Goal: Task Accomplishment & Management: Manage account settings

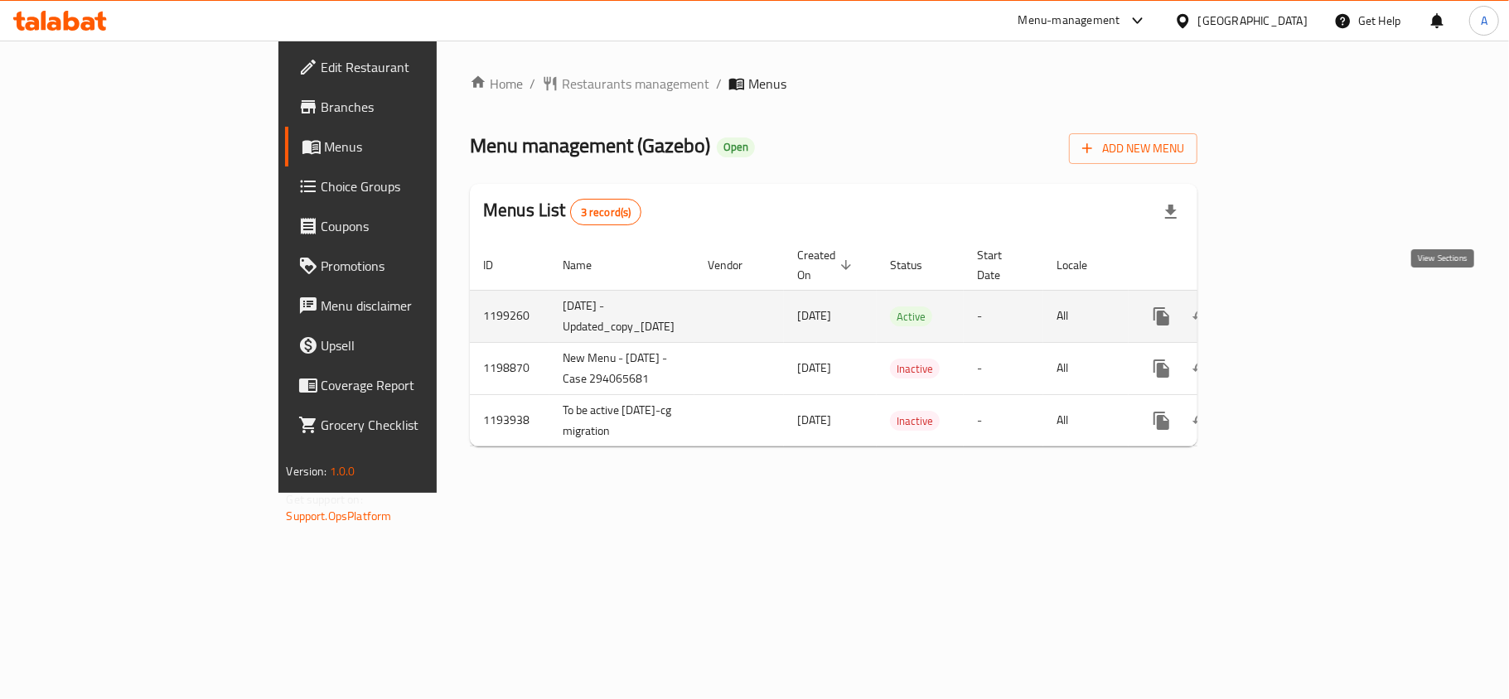
click at [1291, 307] on icon "enhanced table" at bounding box center [1281, 317] width 20 height 20
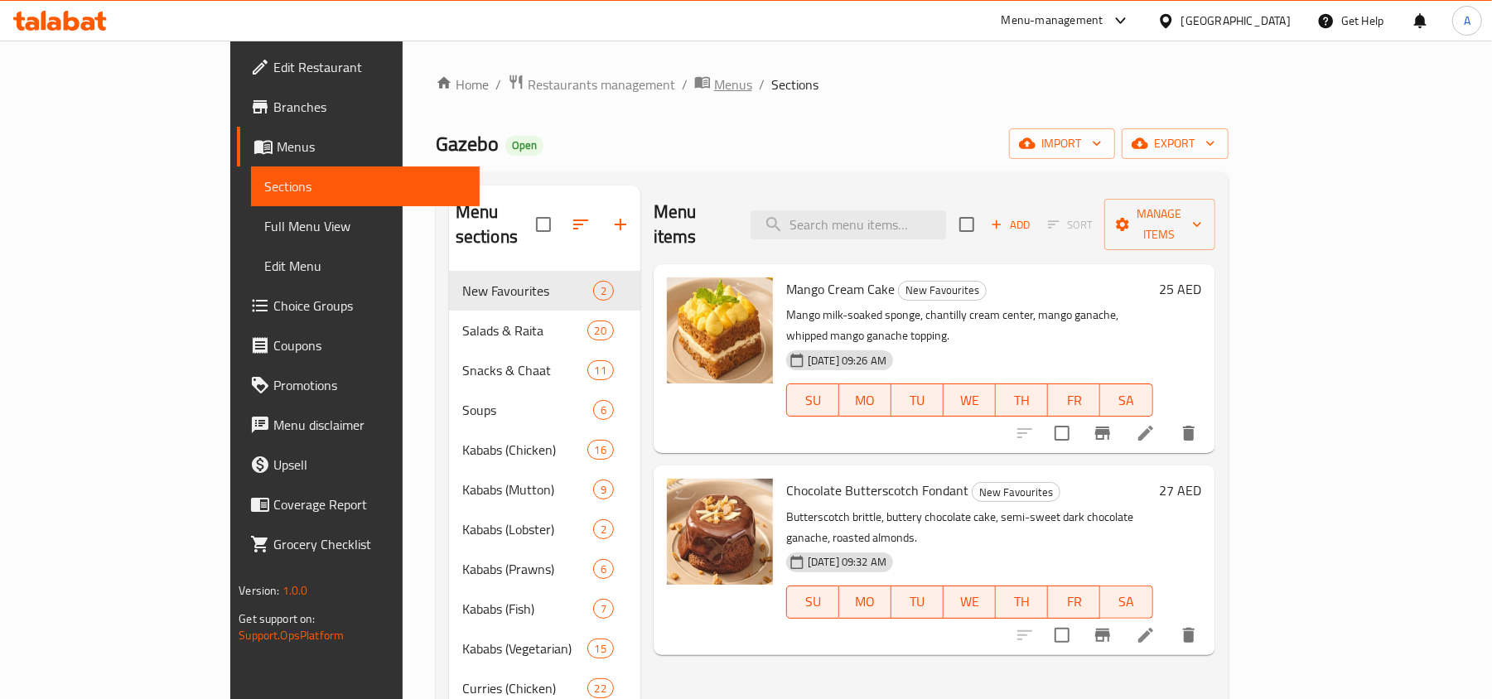
click at [714, 75] on span "Menus" at bounding box center [733, 85] width 38 height 20
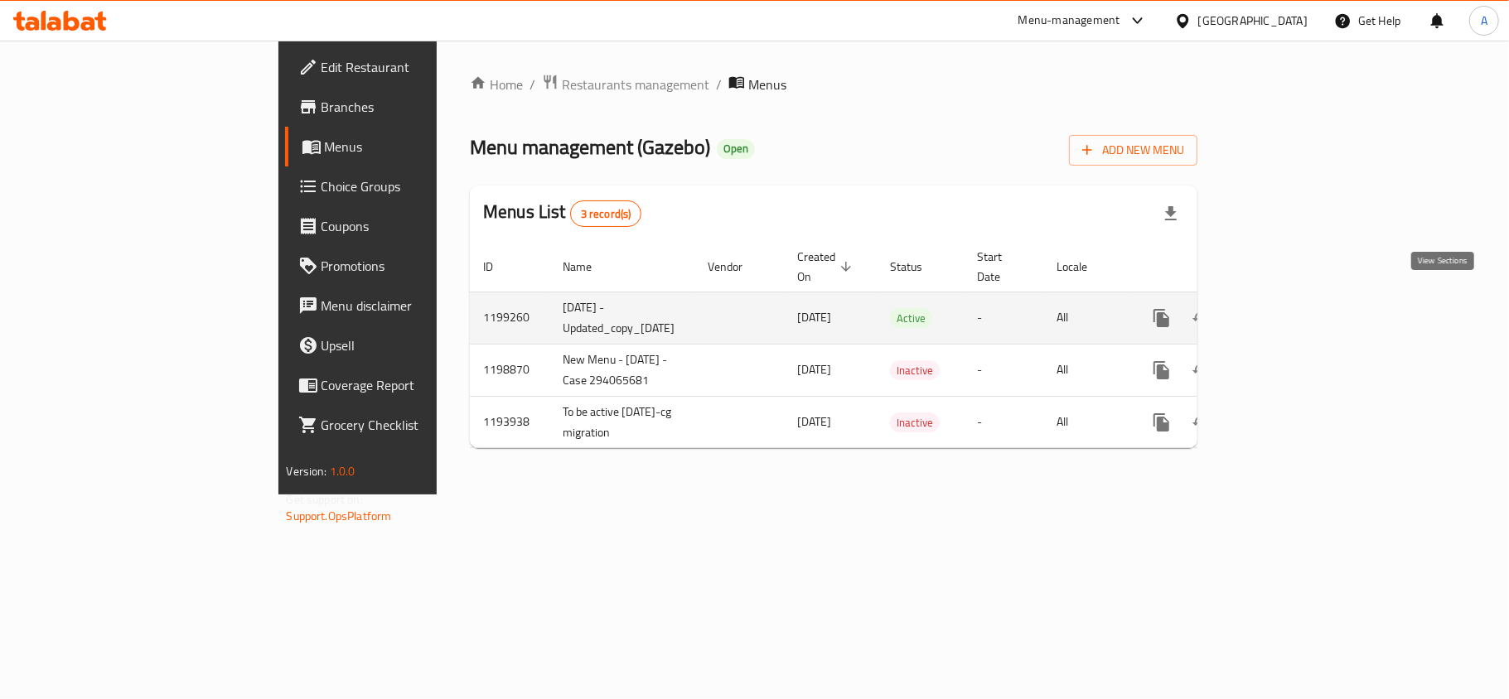
click at [1288, 311] on icon "enhanced table" at bounding box center [1281, 318] width 15 height 15
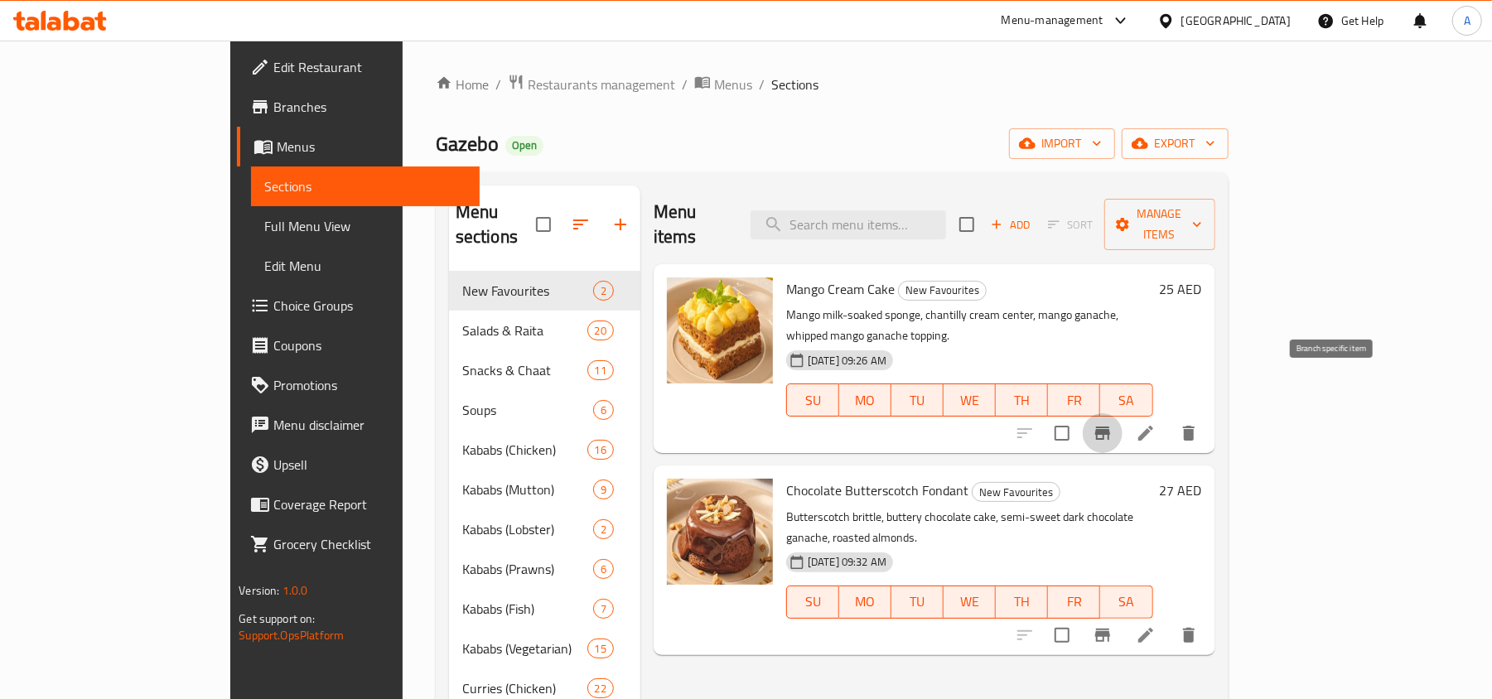
click at [1110, 427] on icon "Branch-specific-item" at bounding box center [1102, 433] width 15 height 13
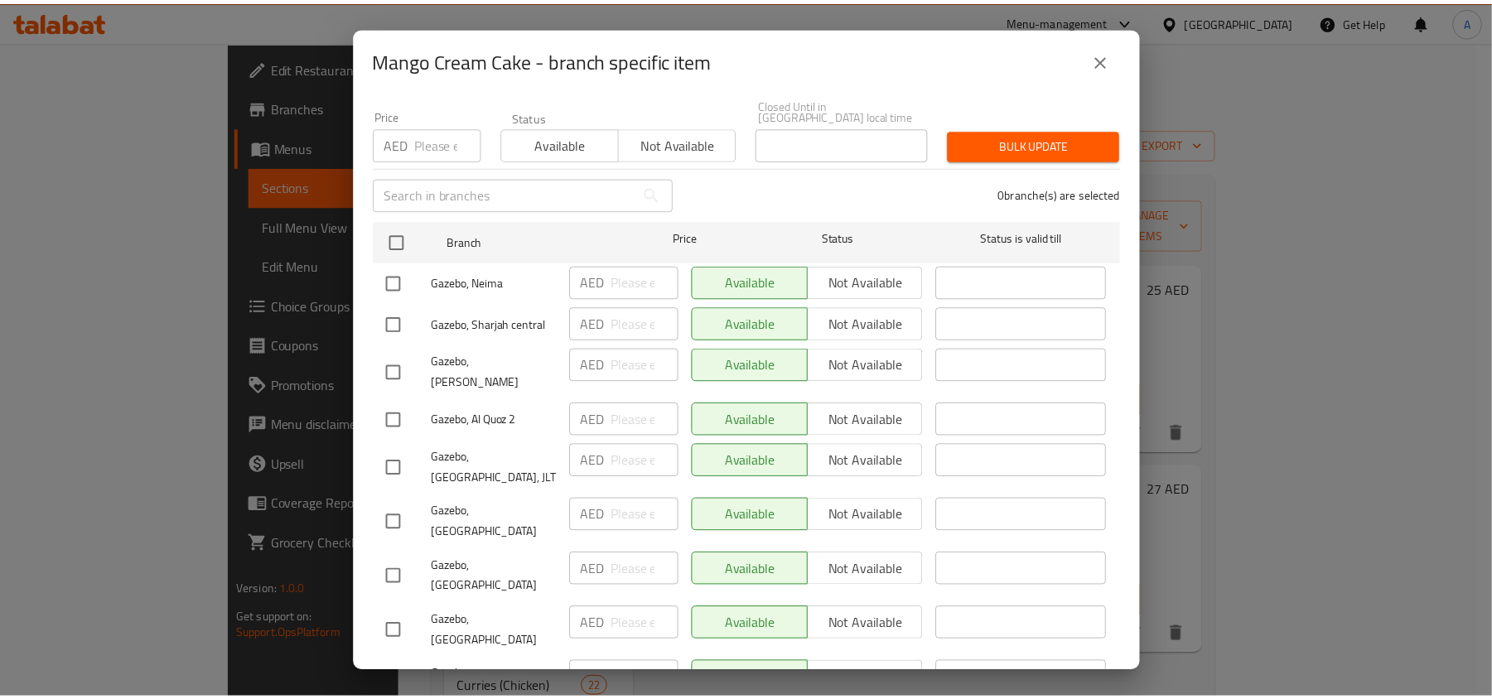
scroll to position [331, 0]
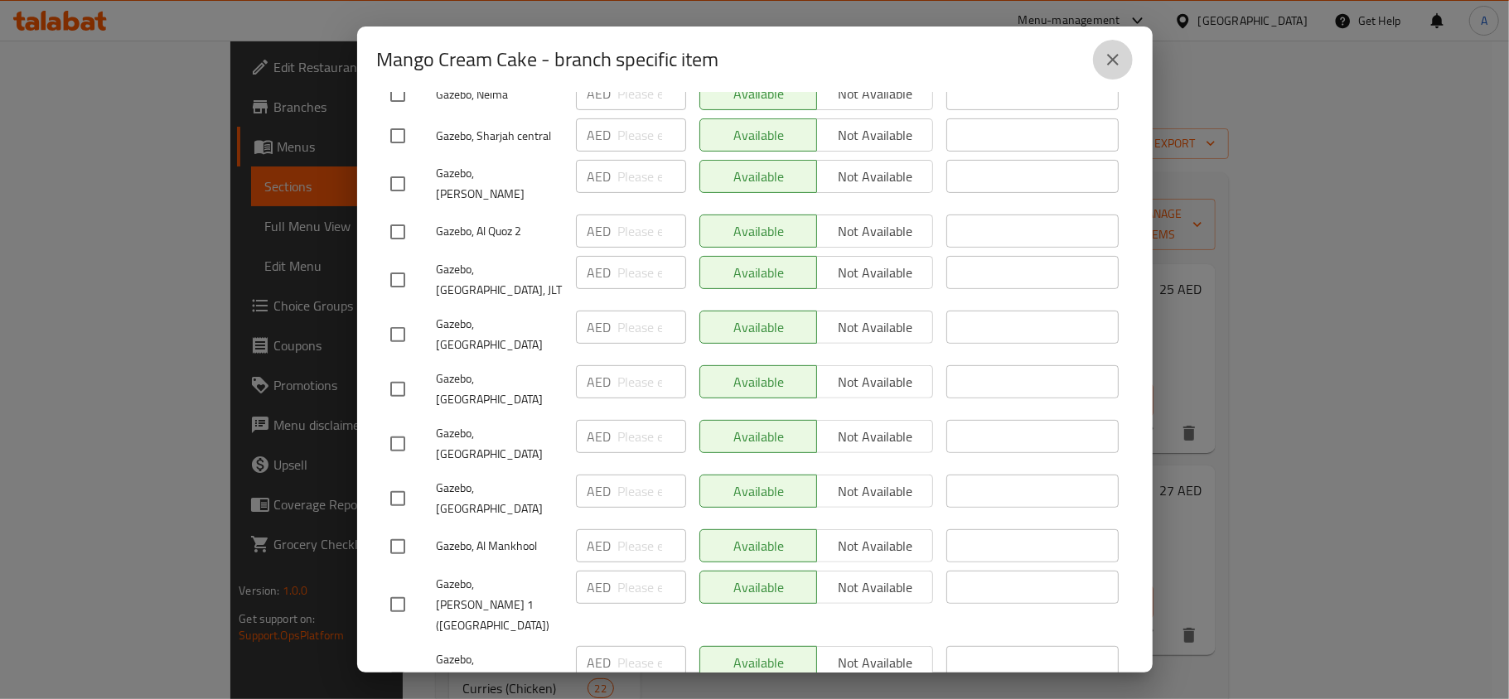
click at [1105, 51] on icon "close" at bounding box center [1113, 60] width 20 height 20
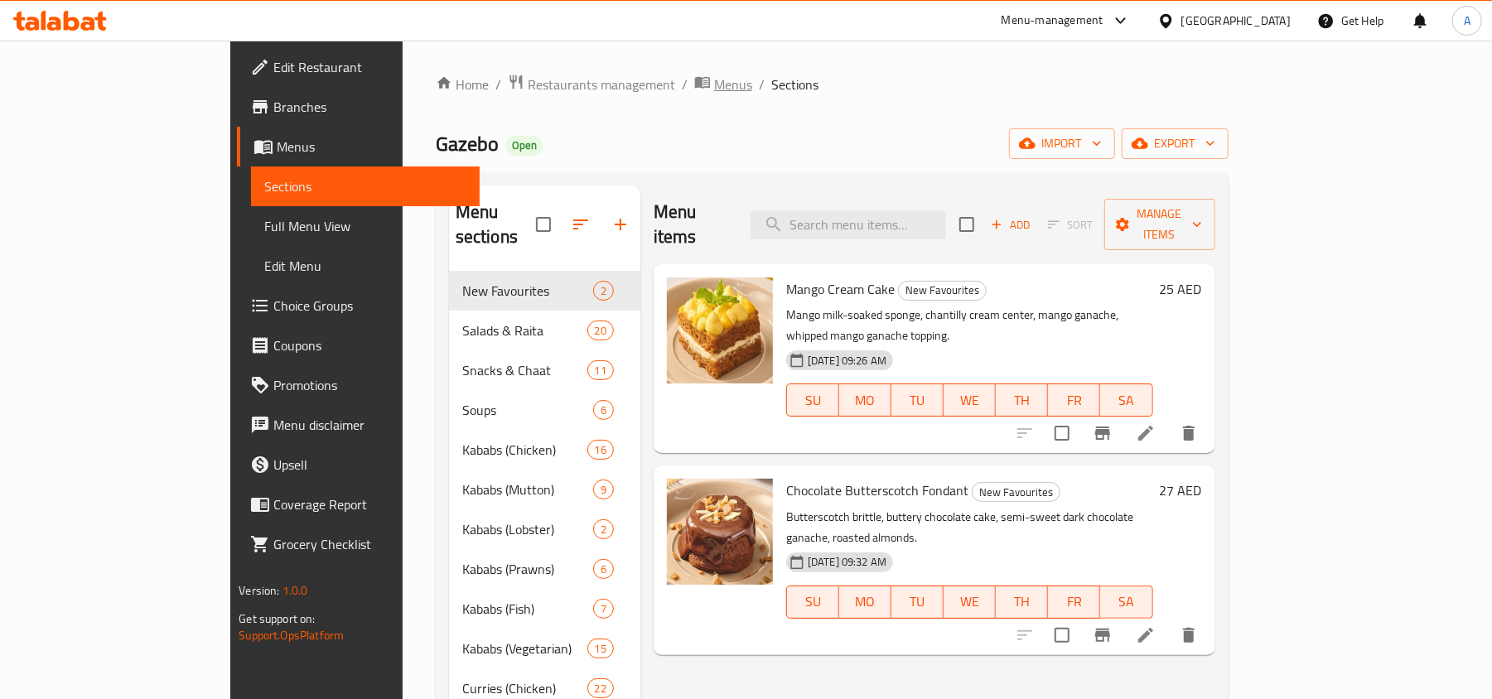
click at [714, 85] on span "Menus" at bounding box center [733, 85] width 38 height 20
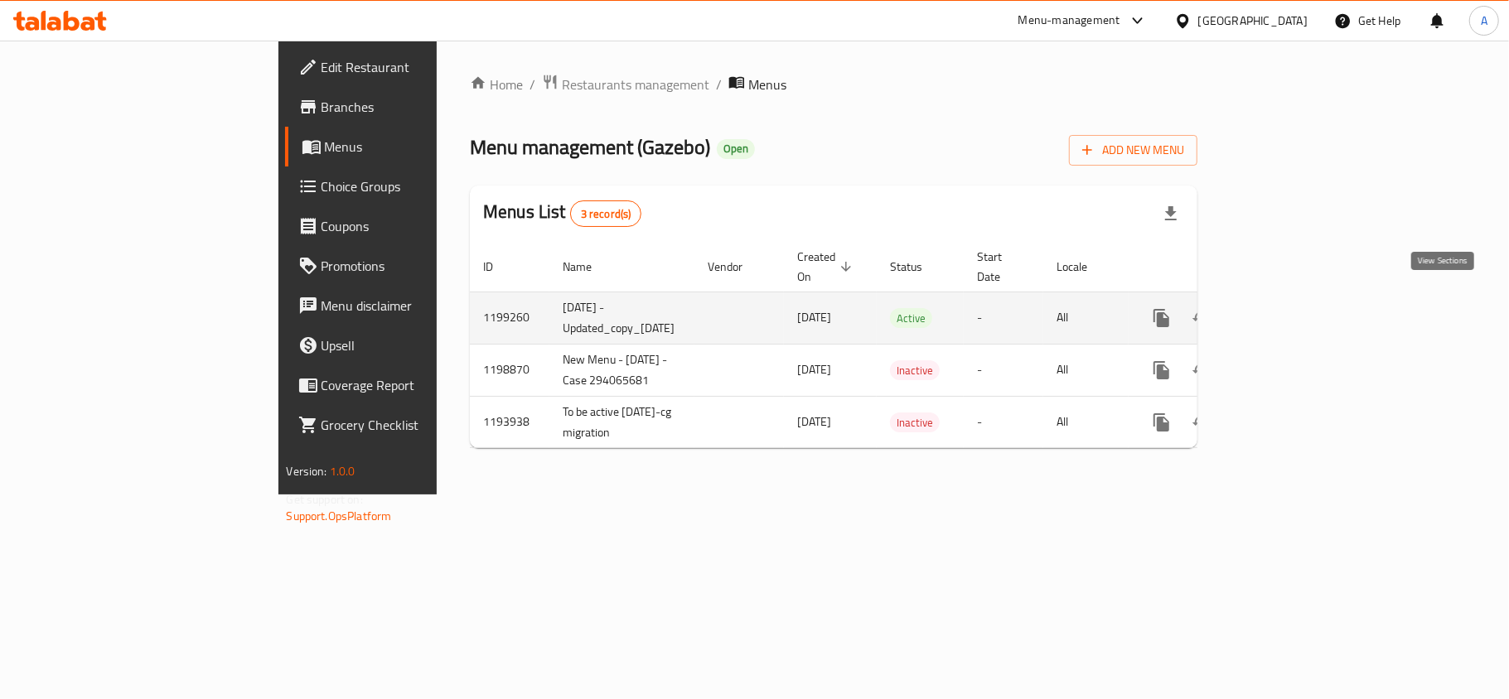
click at [1291, 308] on icon "enhanced table" at bounding box center [1281, 318] width 20 height 20
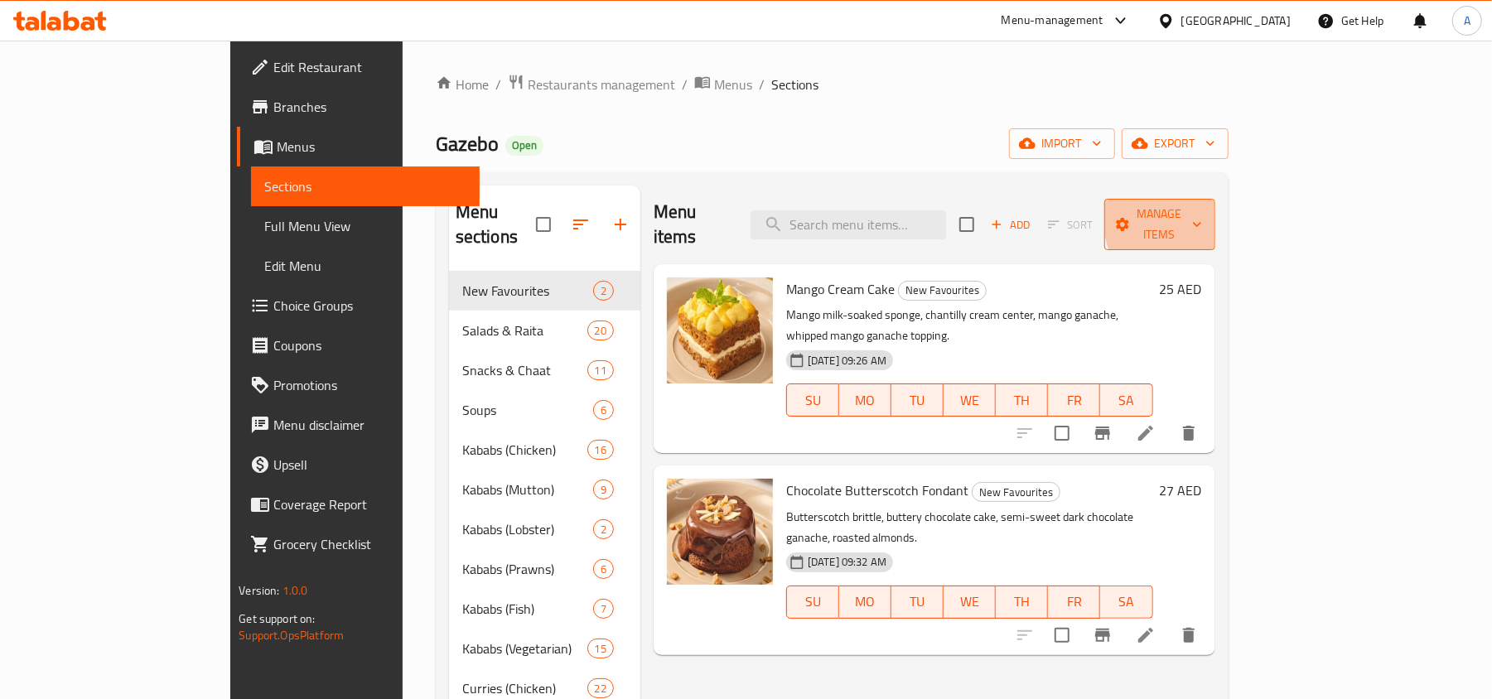
click at [1206, 216] on icon "button" at bounding box center [1197, 224] width 17 height 17
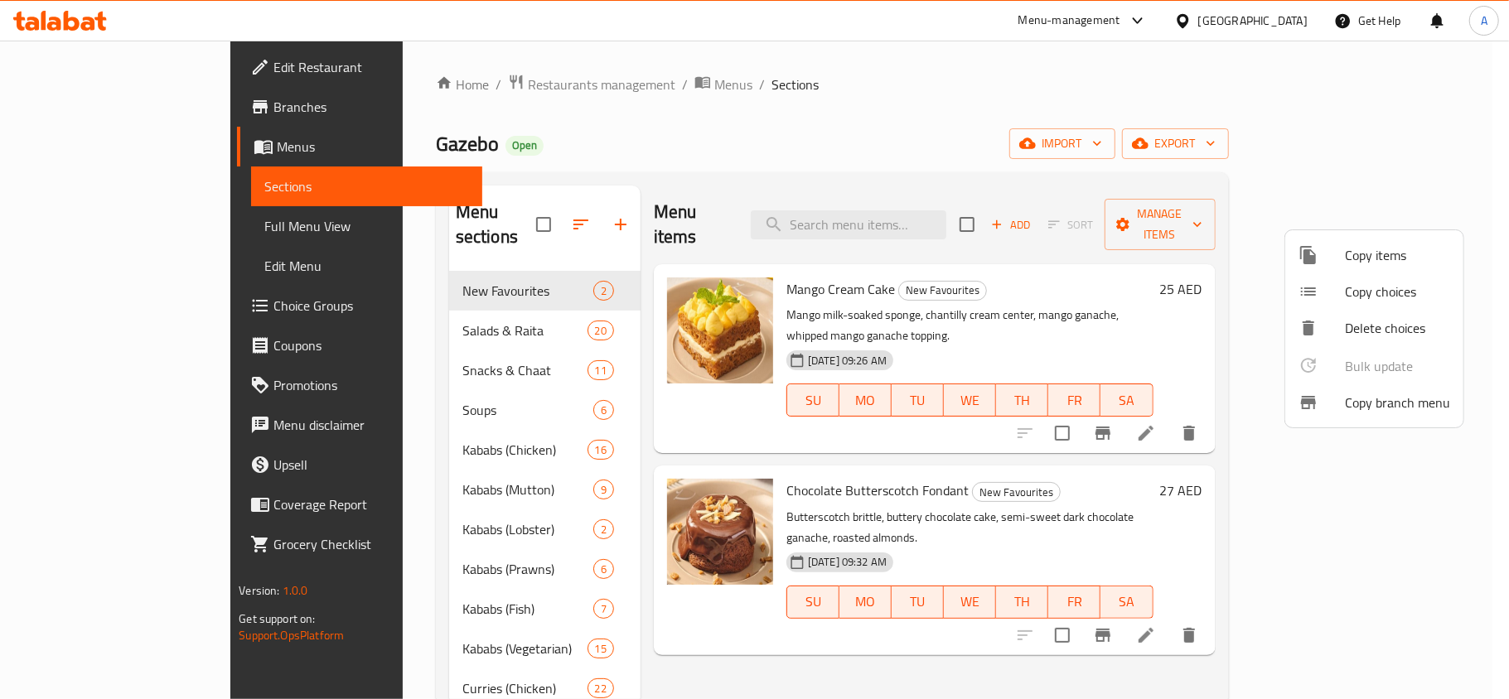
click at [1415, 123] on div at bounding box center [754, 349] width 1509 height 699
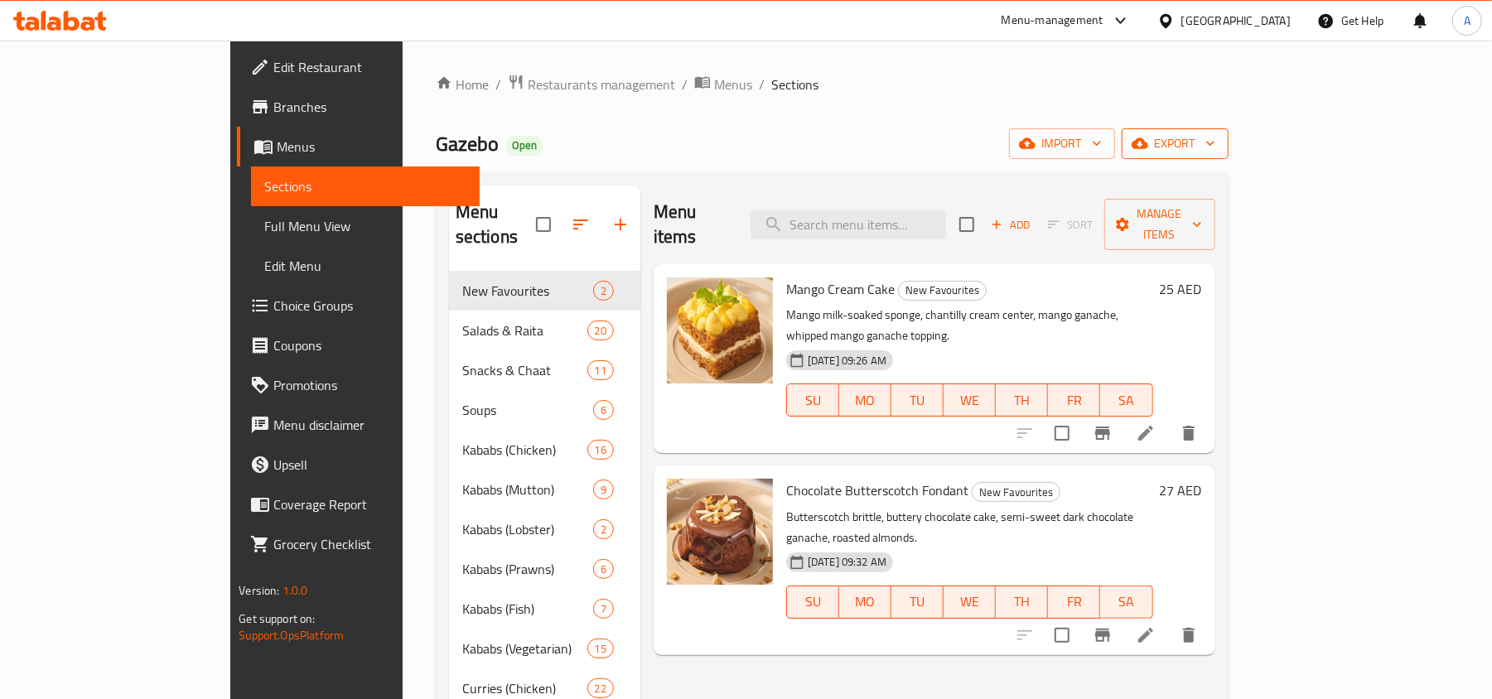
click at [1216, 137] on span "export" at bounding box center [1175, 143] width 80 height 21
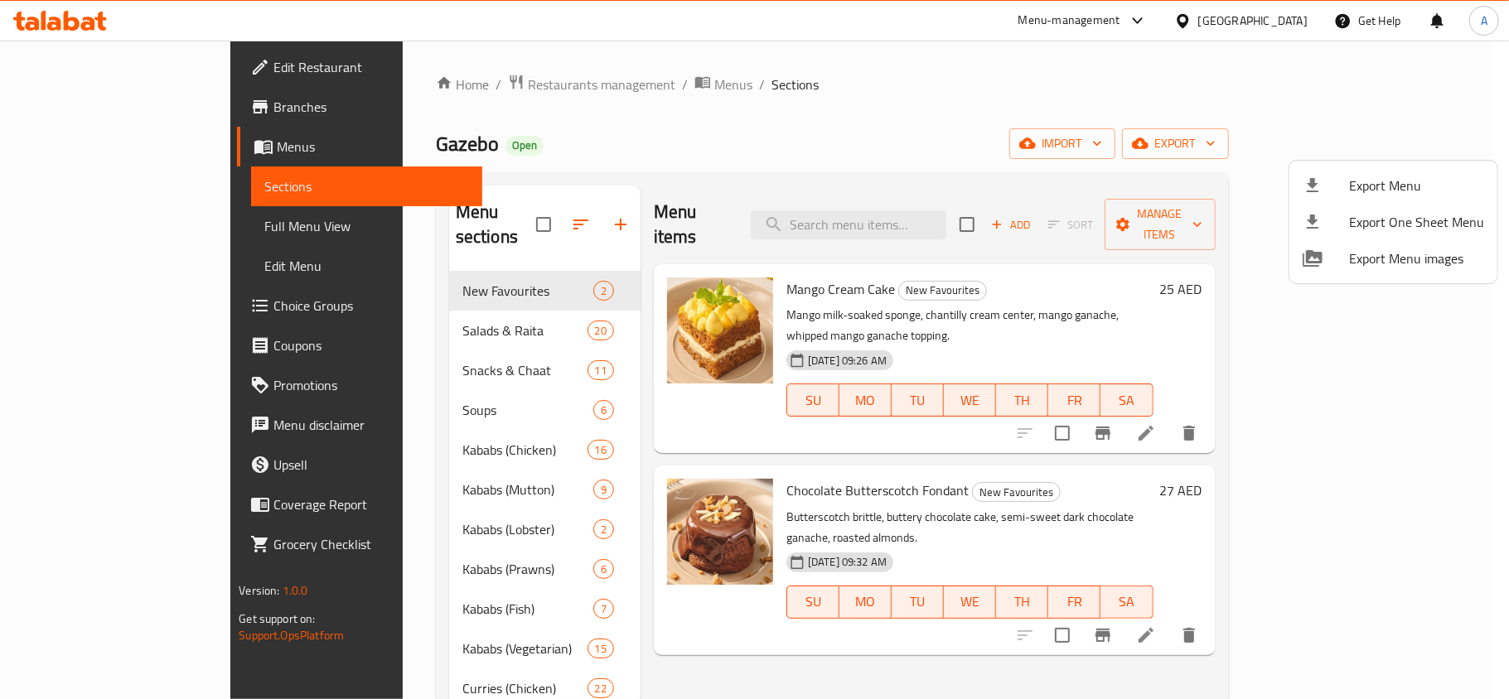
click at [1321, 160] on div "Export Menu Export One Sheet Menu Export Menu images" at bounding box center [1393, 222] width 210 height 124
click at [1319, 150] on div at bounding box center [754, 349] width 1509 height 699
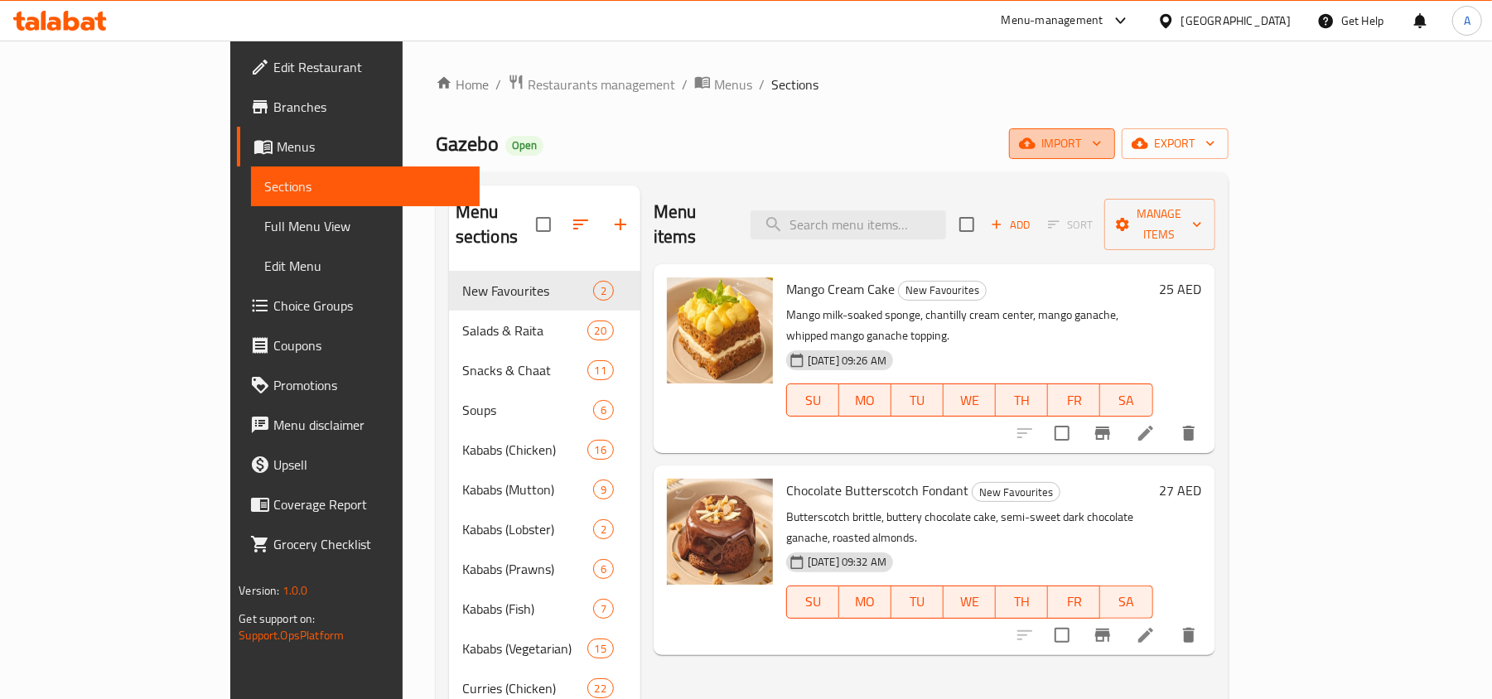
click at [1105, 146] on icon "button" at bounding box center [1097, 143] width 17 height 17
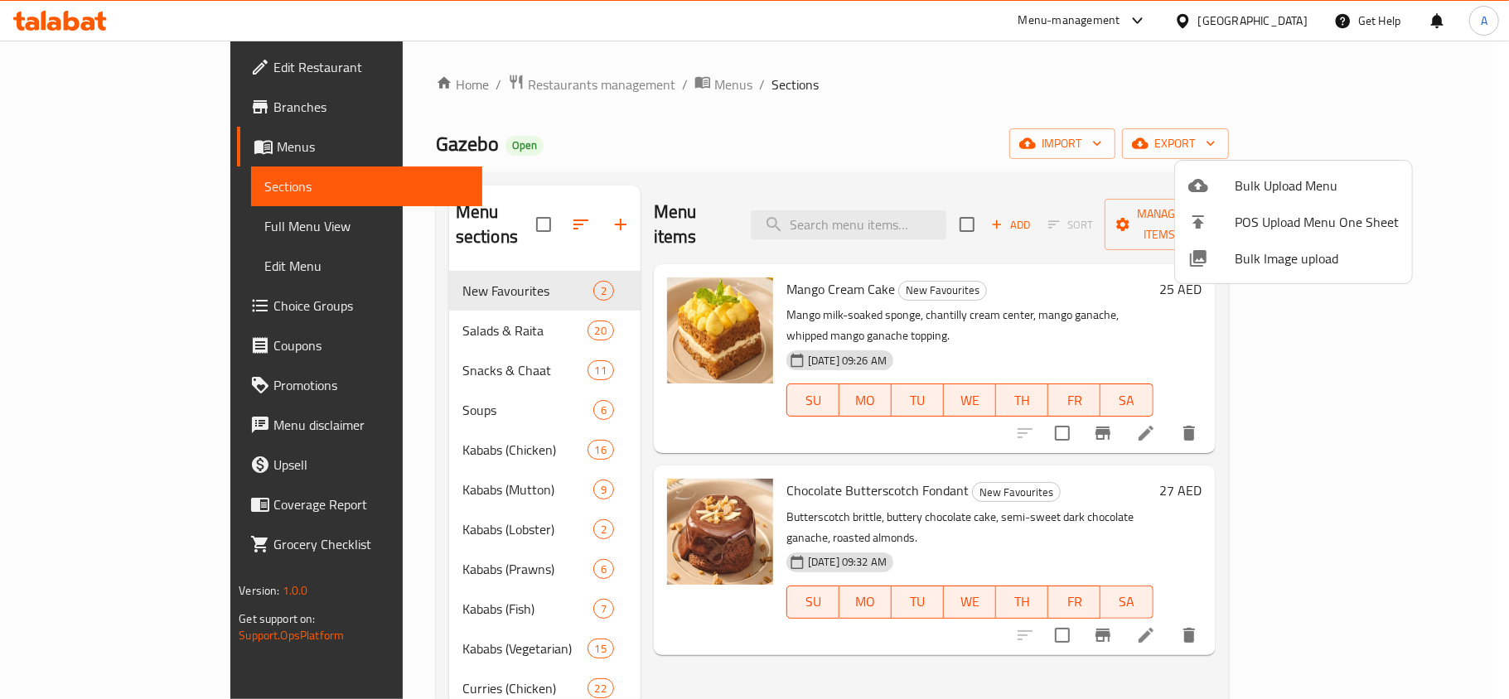
click at [107, 322] on div at bounding box center [754, 349] width 1509 height 699
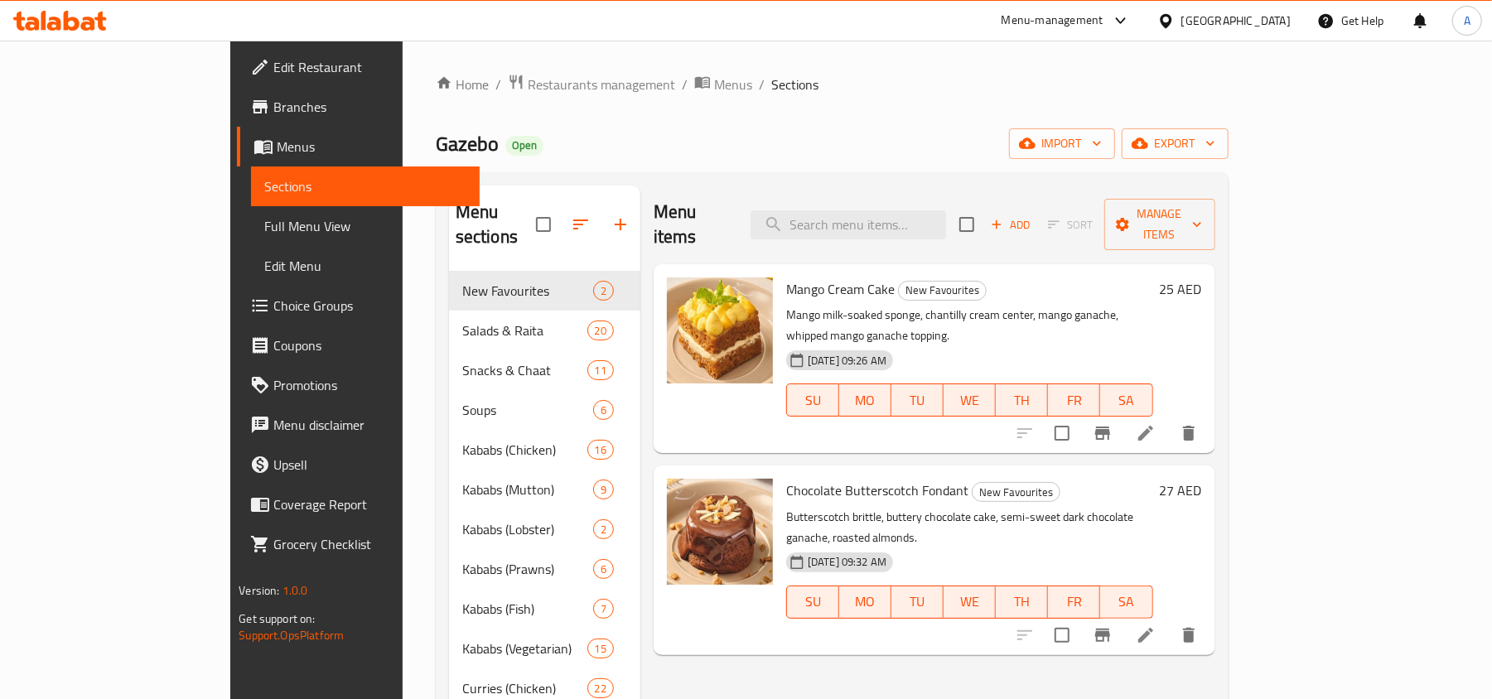
click at [273, 312] on span "Choice Groups" at bounding box center [369, 306] width 193 height 20
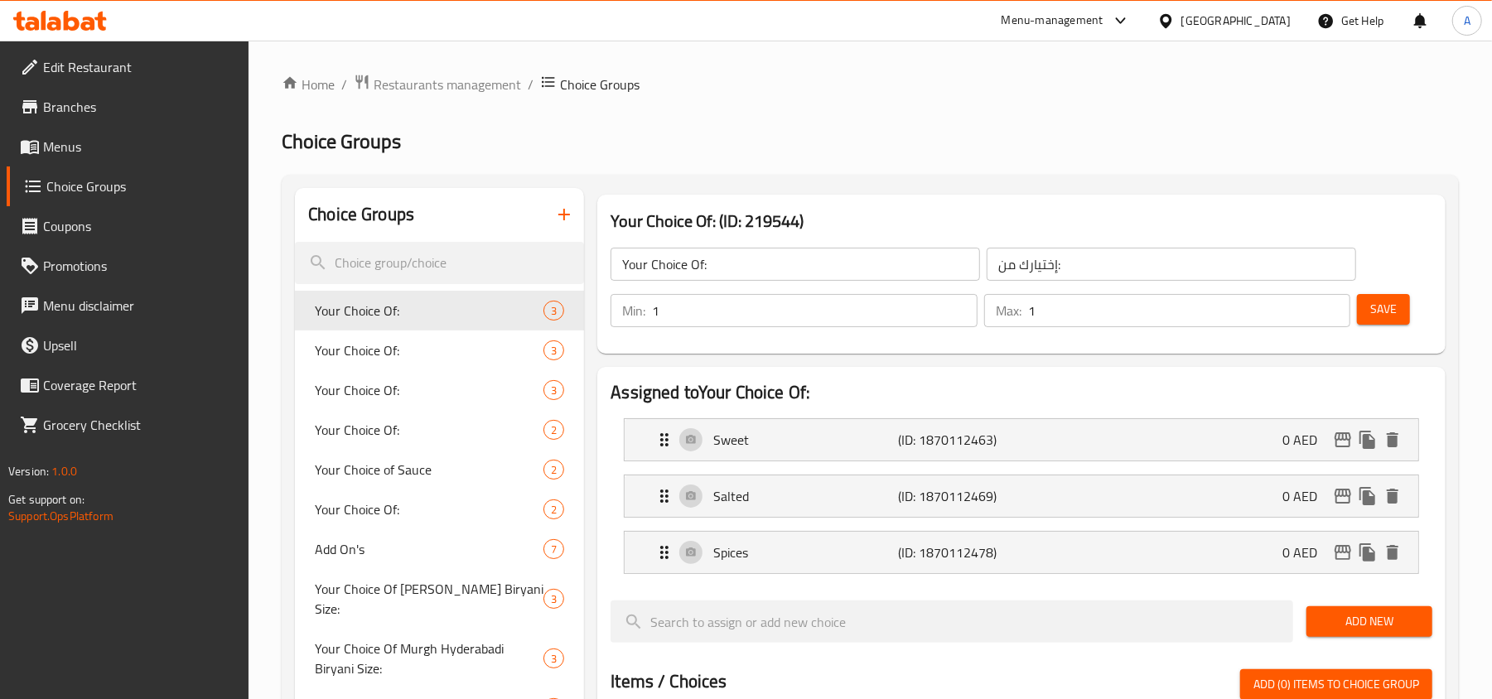
click at [84, 151] on span "Menus" at bounding box center [139, 147] width 193 height 20
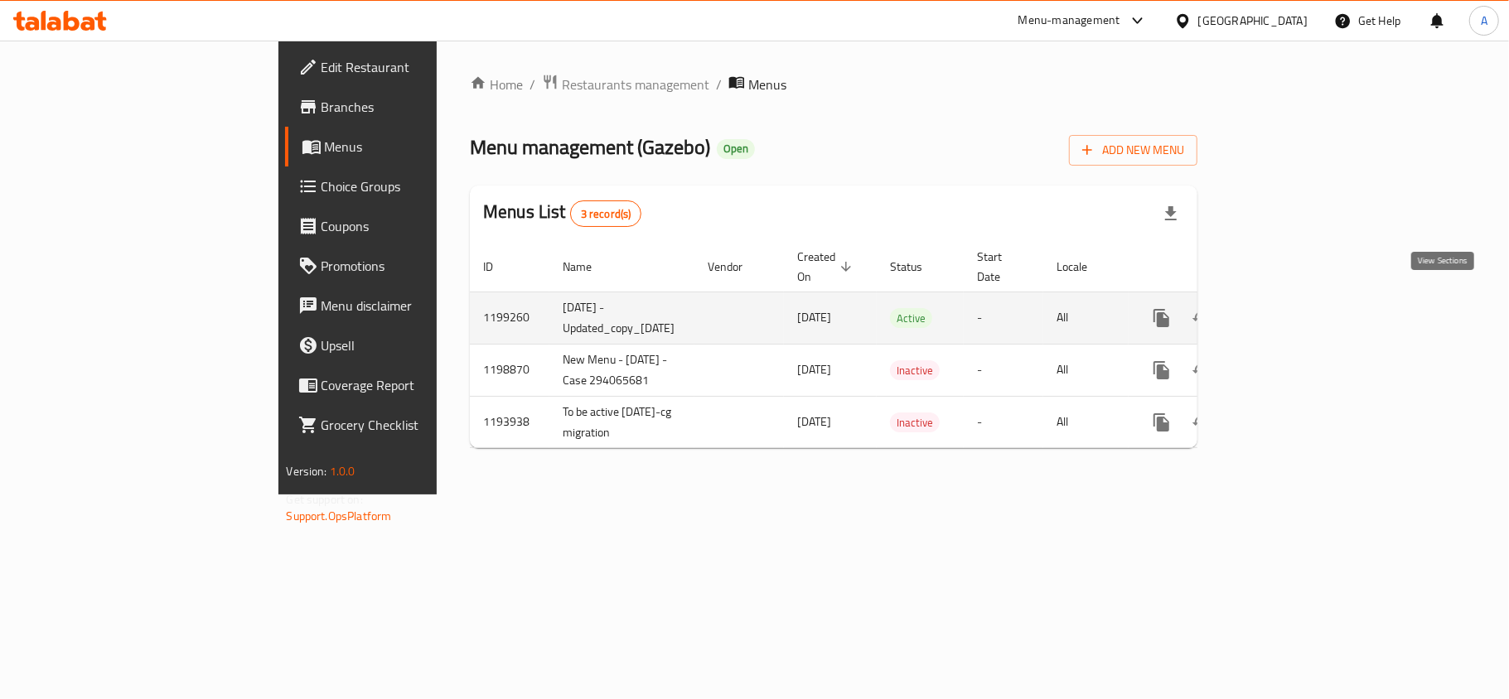
click at [1288, 311] on icon "enhanced table" at bounding box center [1281, 318] width 15 height 15
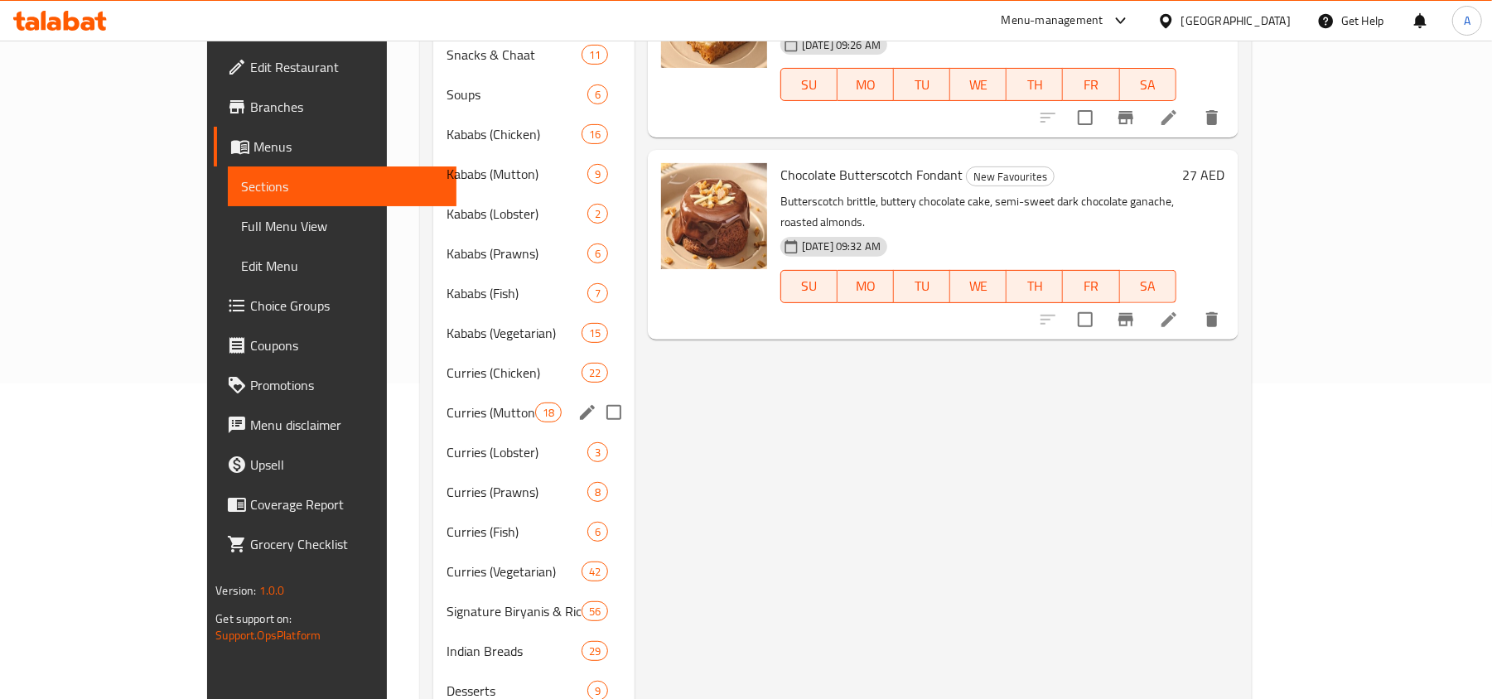
scroll to position [436, 0]
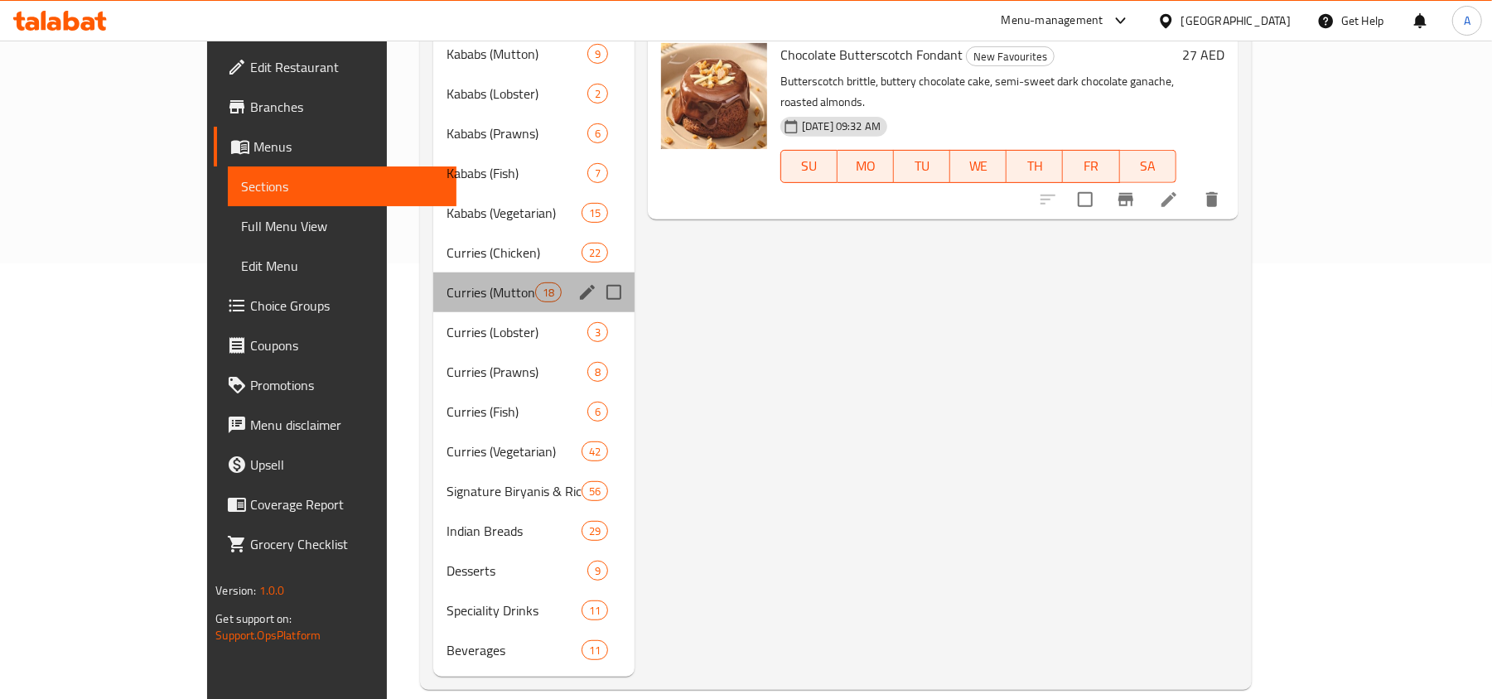
click at [433, 273] on div "Curries (Mutton) 18" at bounding box center [533, 293] width 201 height 40
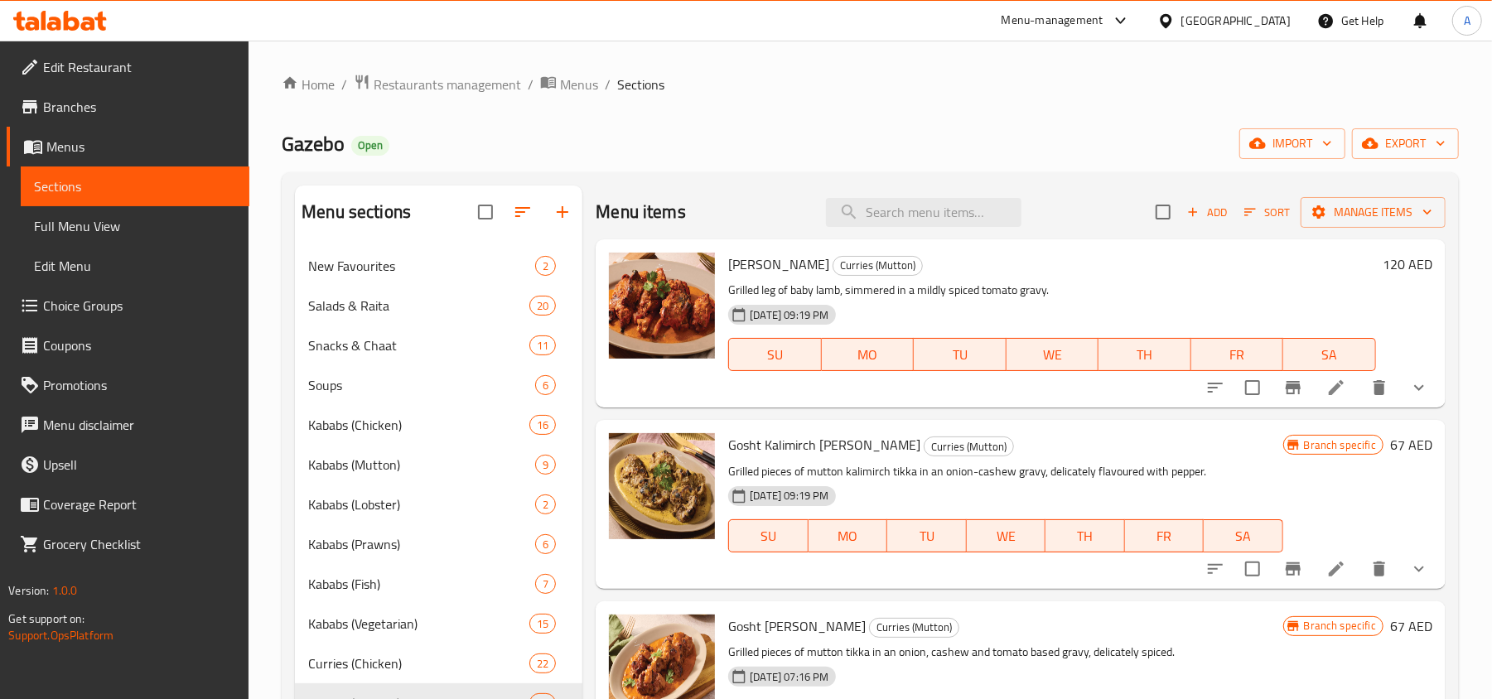
click at [1286, 388] on icon "Branch-specific-item" at bounding box center [1293, 387] width 15 height 13
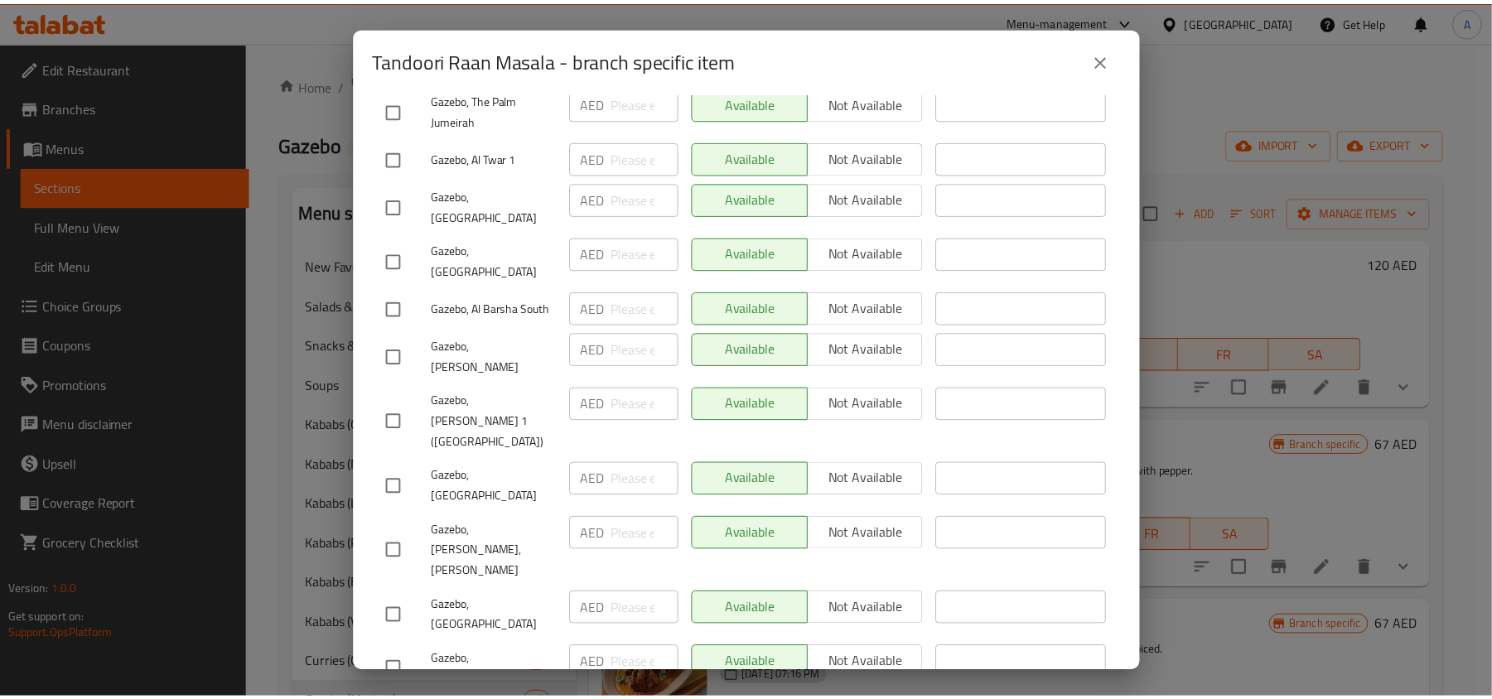
scroll to position [994, 0]
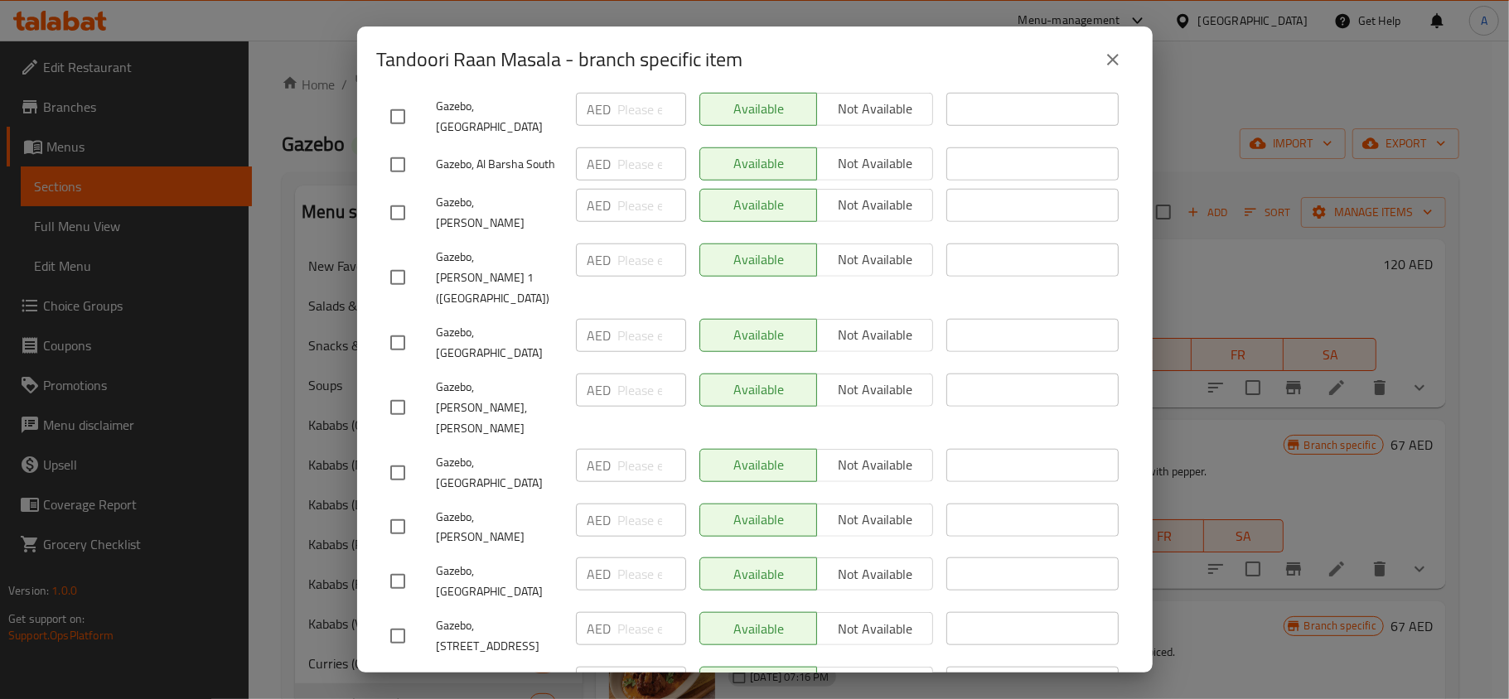
click at [502, 377] on span "Gazebo, [PERSON_NAME], [PERSON_NAME]" at bounding box center [500, 408] width 126 height 62
copy span "Gazebo, [PERSON_NAME], [PERSON_NAME]"
click at [538, 66] on h2 "Tandoori Raan Masala - branch specific item" at bounding box center [560, 59] width 366 height 27
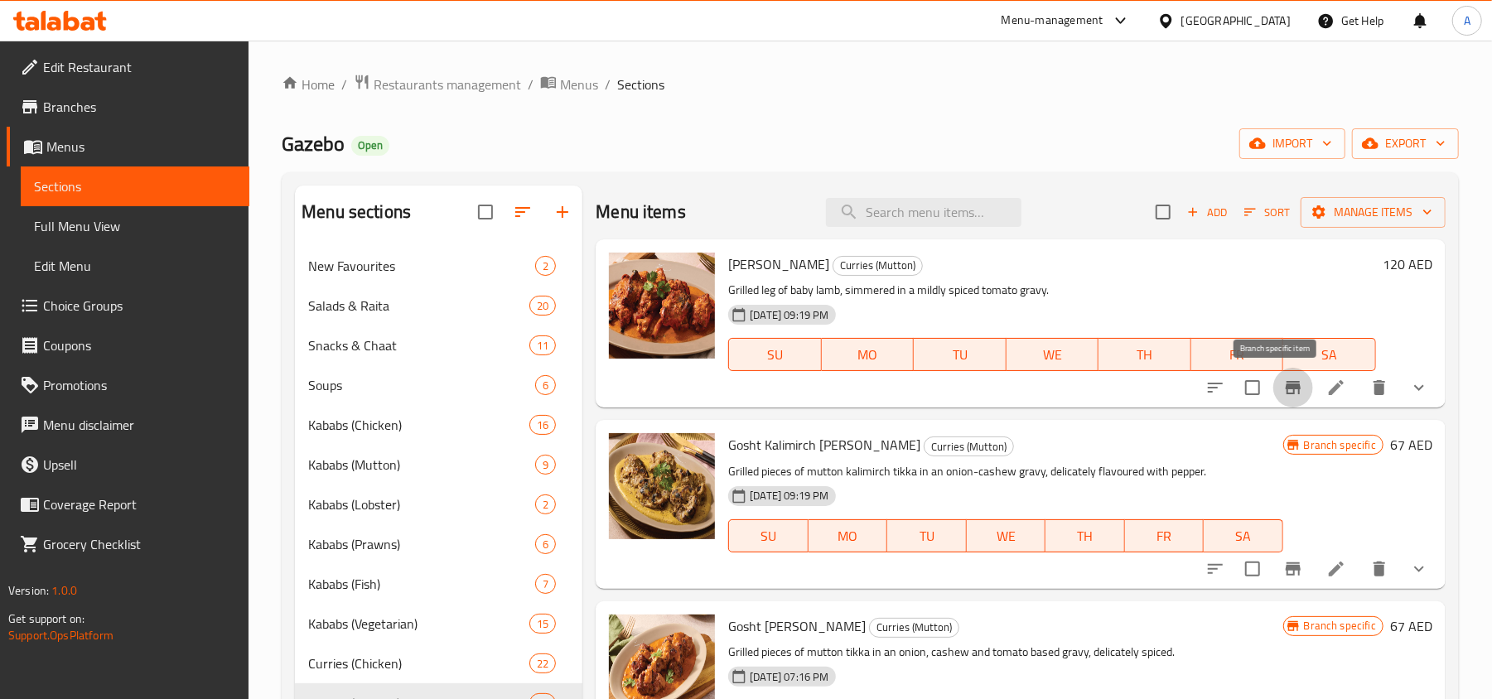
click at [127, 111] on span "Branches" at bounding box center [139, 107] width 193 height 20
